Goal: Task Accomplishment & Management: Manage account settings

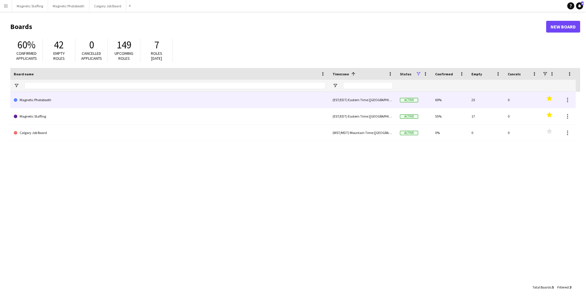
click at [62, 102] on link "Magnetic Photobooth" at bounding box center [170, 100] width 312 height 16
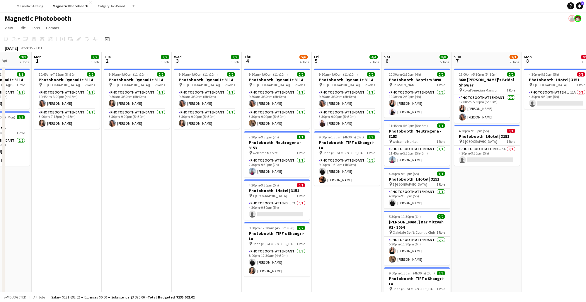
scroll to position [0, 251]
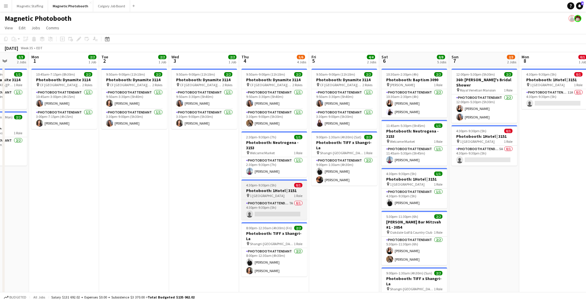
click at [275, 196] on div "pin 1 Hotel Toronto 1 Role" at bounding box center [274, 195] width 66 height 5
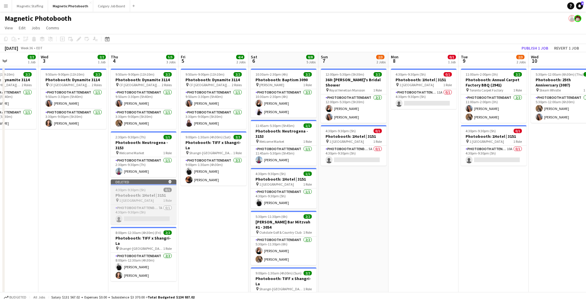
scroll to position [0, 253]
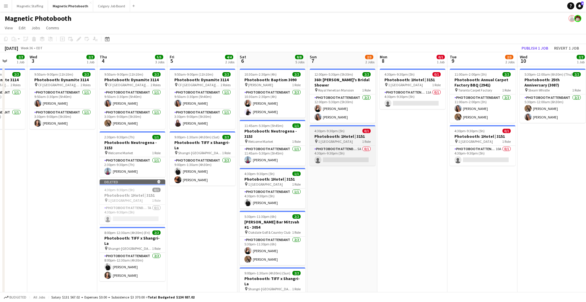
click at [330, 139] on span "1 [GEOGRAPHIC_DATA]" at bounding box center [335, 141] width 35 height 4
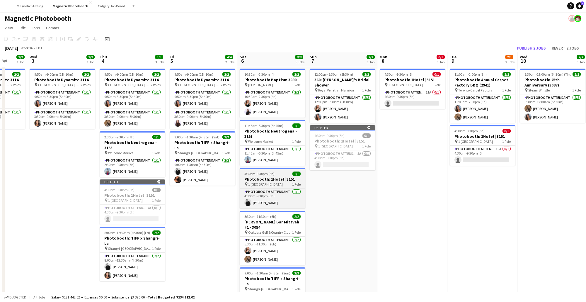
click at [275, 179] on h3 "Photobooth: 1Hotel | 3151" at bounding box center [273, 178] width 66 height 5
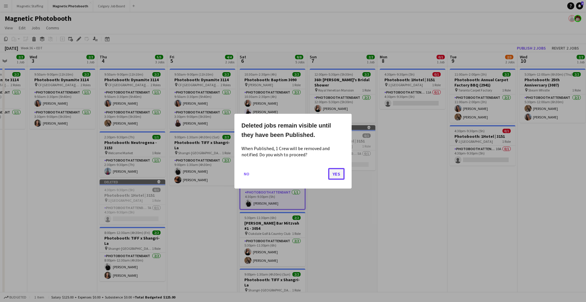
click at [338, 175] on button "Yes" at bounding box center [336, 174] width 16 height 12
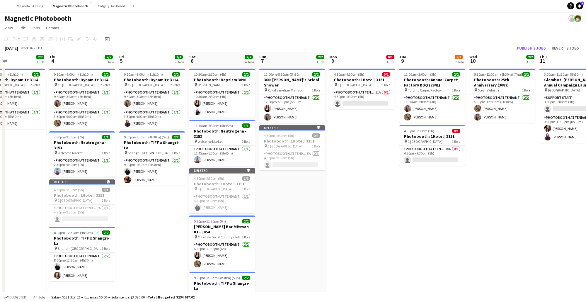
scroll to position [0, 201]
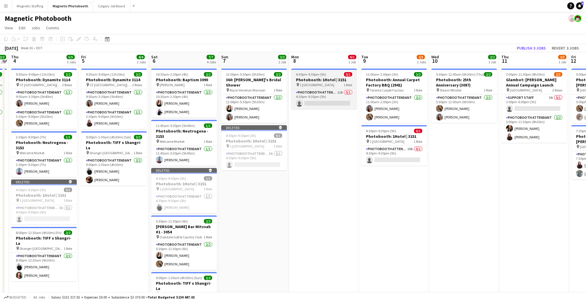
click at [322, 76] on span "4:30pm-9:30pm (5h)" at bounding box center [311, 74] width 30 height 4
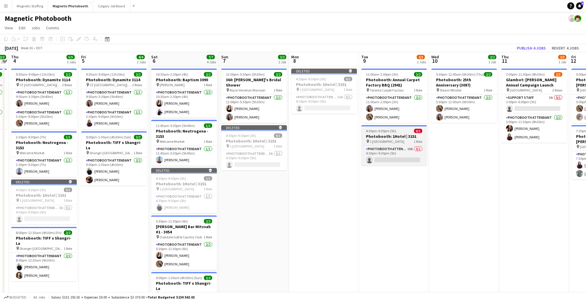
click at [385, 139] on div "pin 1 Hotel Toronto 1 Role" at bounding box center [394, 141] width 66 height 5
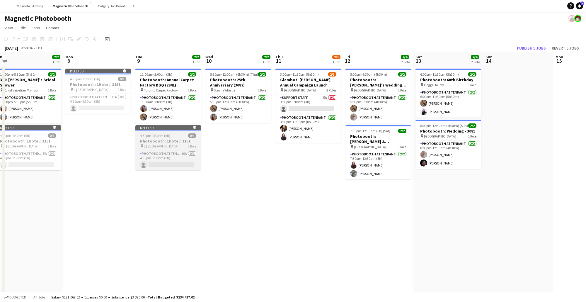
scroll to position [0, 221]
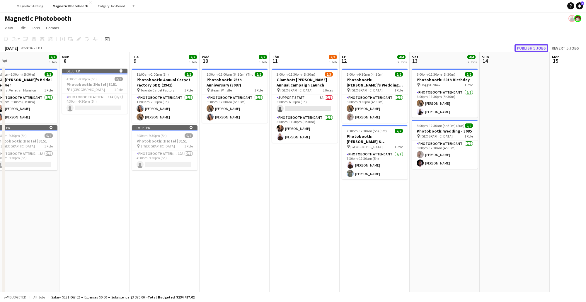
click at [533, 50] on button "Publish 5 jobs" at bounding box center [531, 48] width 34 height 8
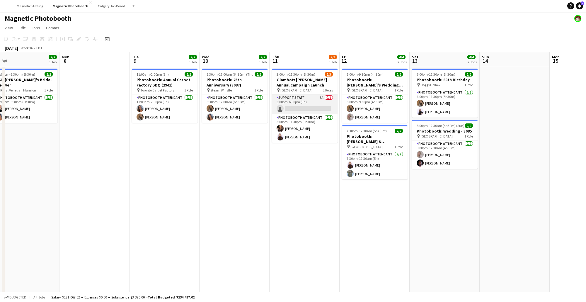
click at [318, 99] on app-card-role "Support Staff 5A 0/1 3:00pm-6:00pm (3h) single-neutral-actions" at bounding box center [305, 104] width 66 height 20
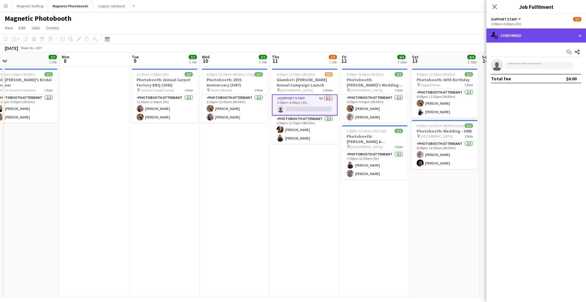
click at [546, 36] on div "single-neutral-actions-check-2 Confirmed" at bounding box center [536, 35] width 100 height 14
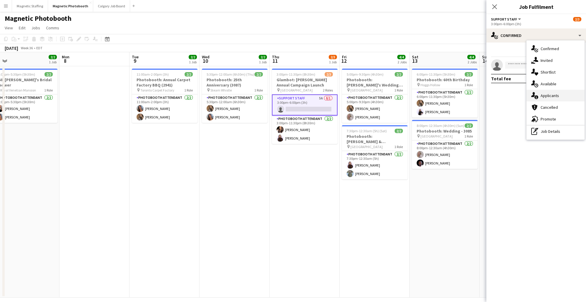
click at [563, 91] on div "single-neutral-actions-information Applicants" at bounding box center [555, 96] width 58 height 12
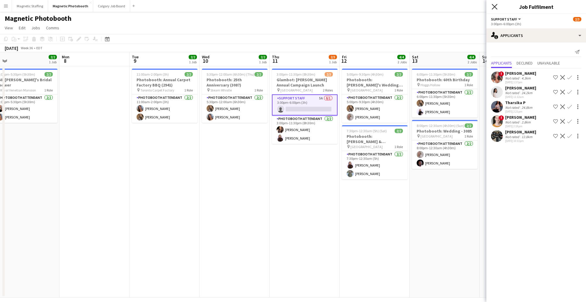
click at [497, 6] on icon "Close pop-in" at bounding box center [495, 7] width 6 height 6
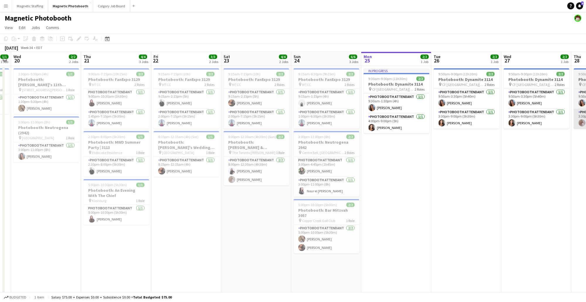
scroll to position [0, 128]
